Goal: Check status: Check status

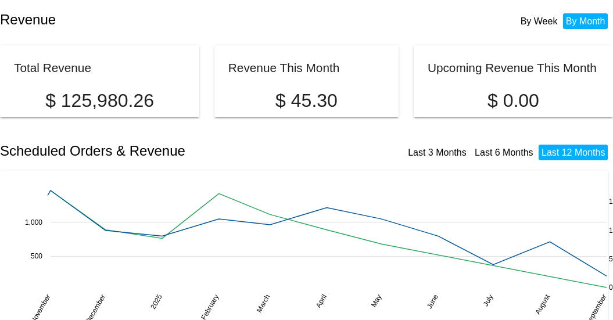
click at [207, 20] on h2 "Revenue" at bounding box center [153, 20] width 307 height 16
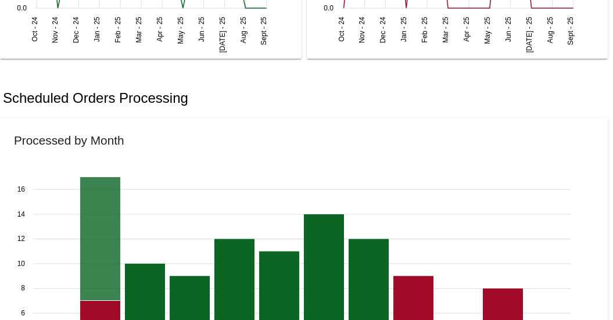
scroll to position [813, 0]
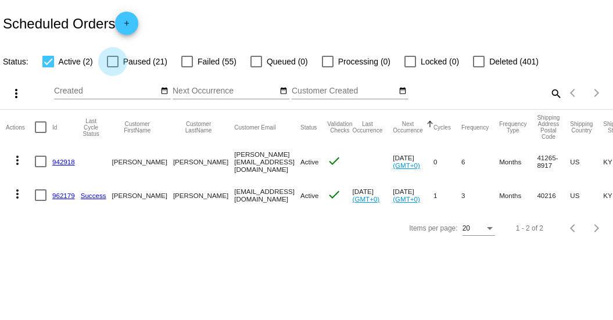
click at [116, 59] on div at bounding box center [113, 62] width 12 height 12
click at [113, 67] on input "Paused (21)" at bounding box center [112, 67] width 1 height 1
checkbox input "true"
